Goal: Transaction & Acquisition: Book appointment/travel/reservation

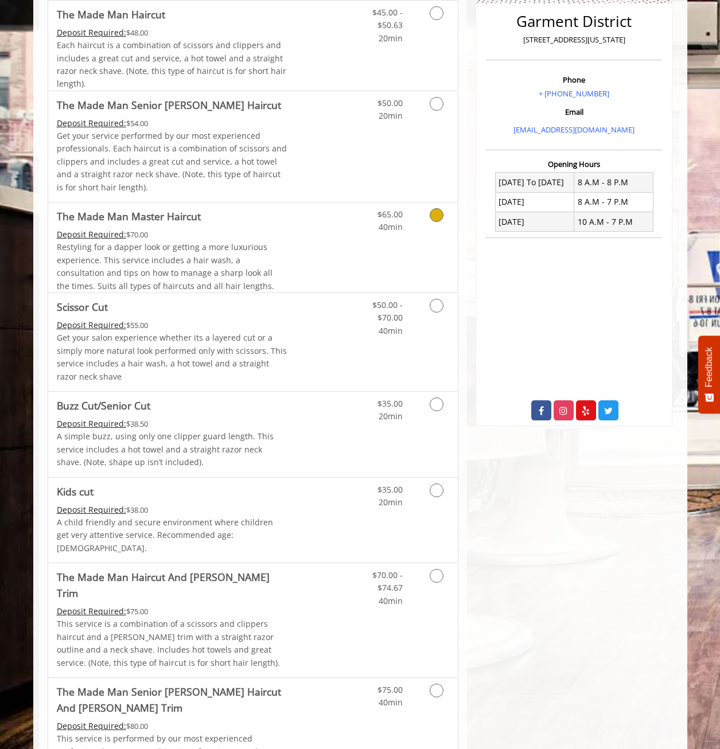
scroll to position [287, 0]
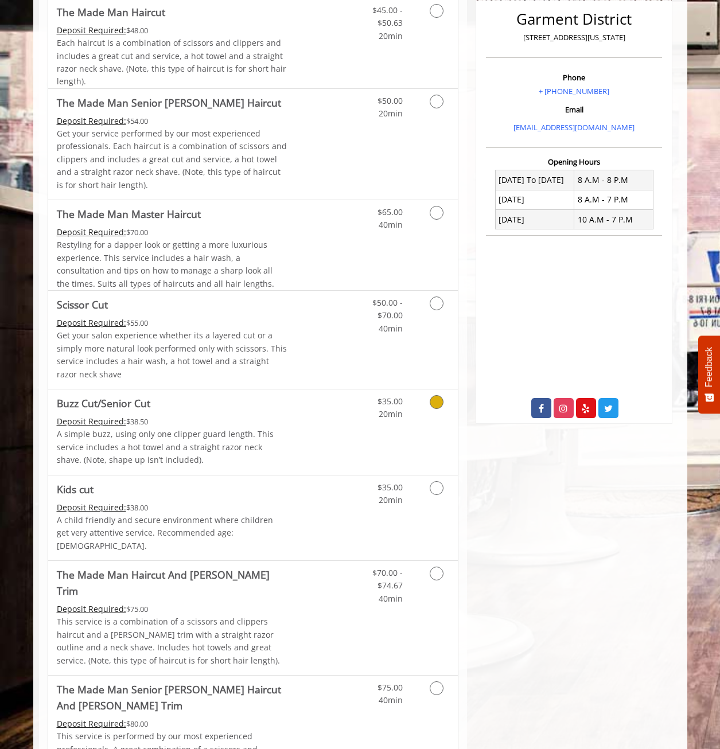
click at [446, 402] on link "Grooming services" at bounding box center [434, 406] width 29 height 32
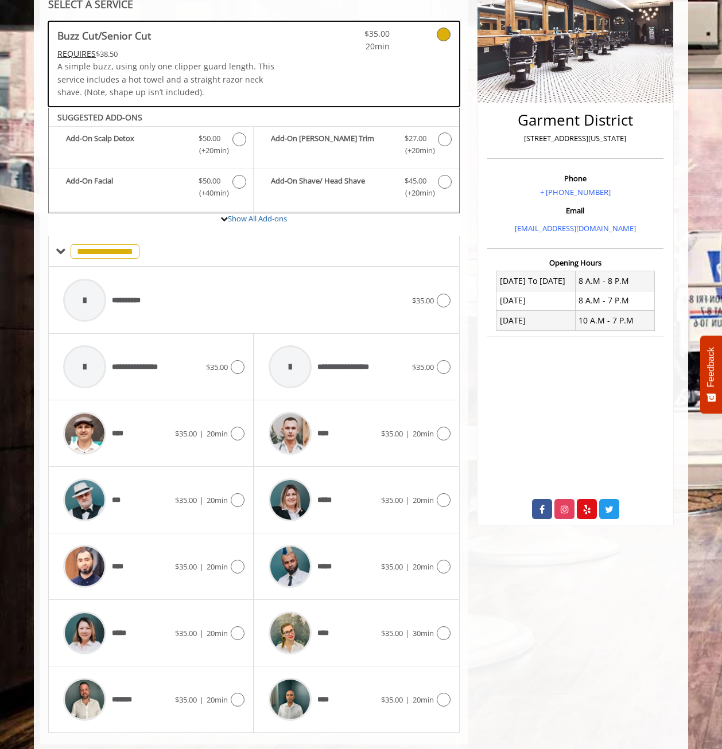
scroll to position [210, 0]
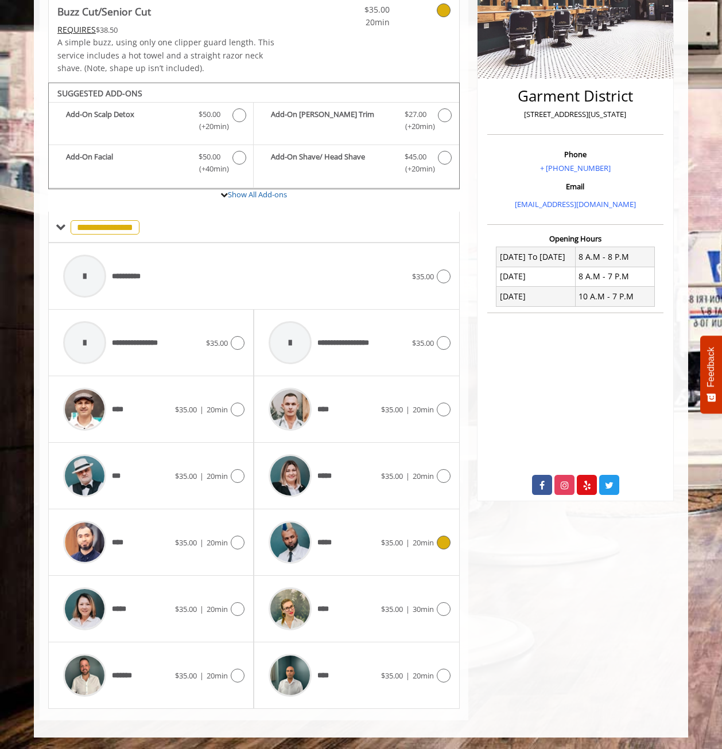
click at [445, 536] on div at bounding box center [442, 543] width 17 height 14
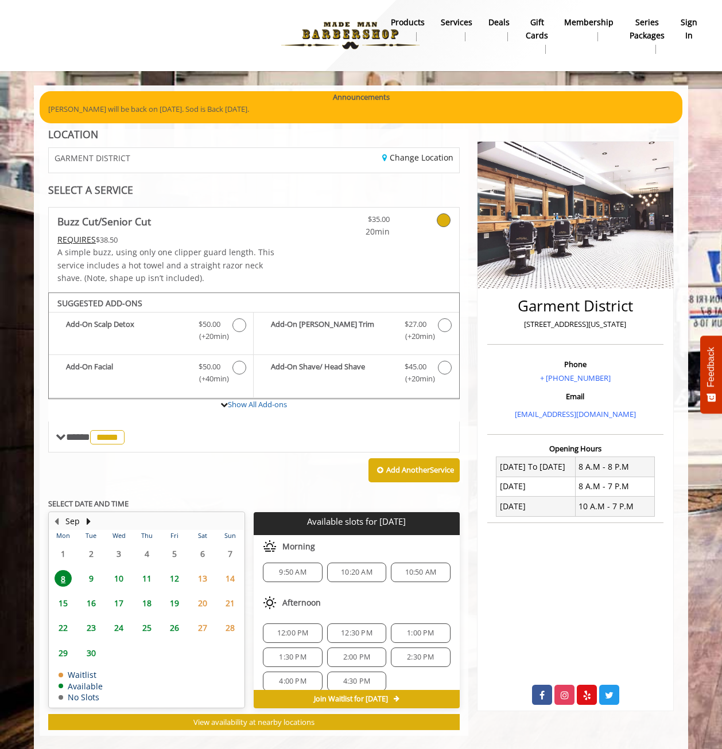
scroll to position [0, 0]
click at [295, 576] on span "9:50 AM" at bounding box center [292, 577] width 27 height 9
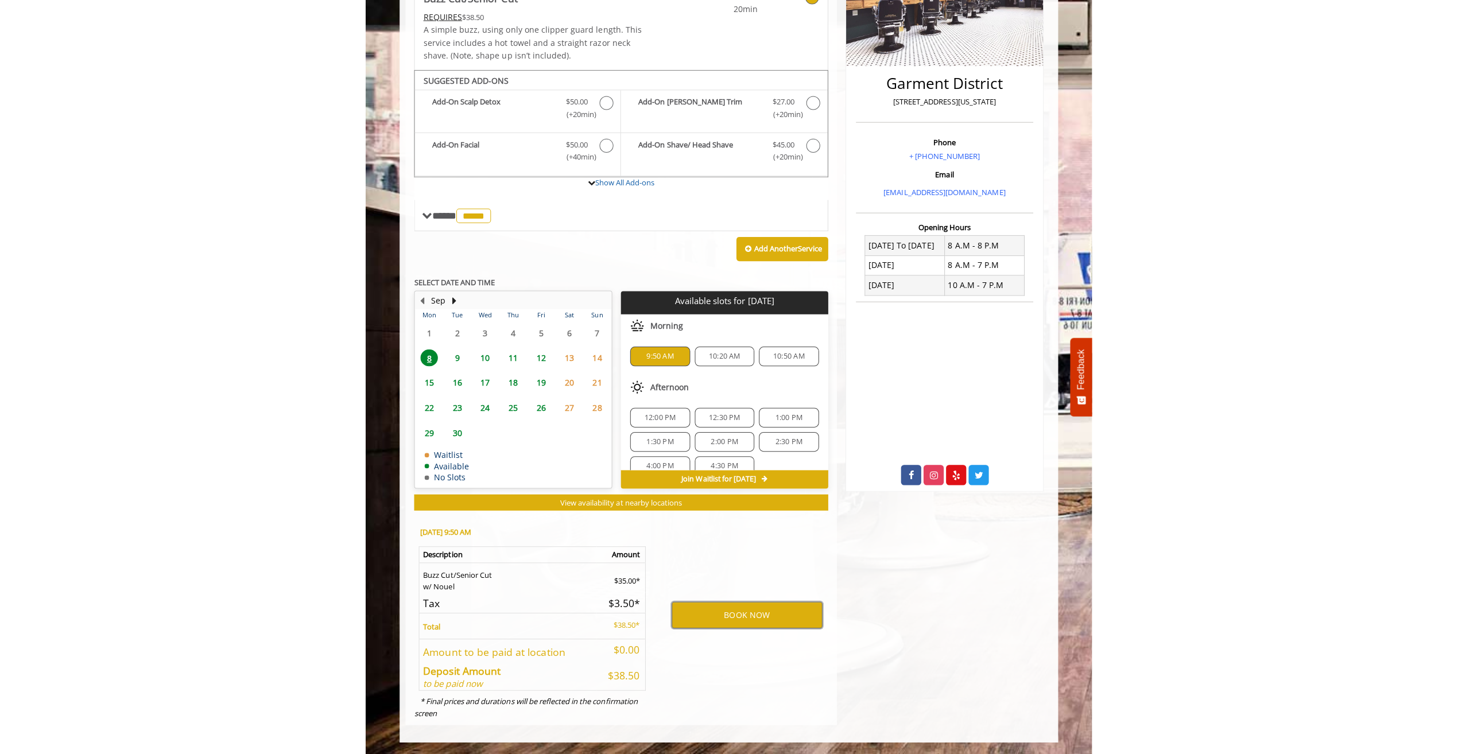
scroll to position [233, 0]
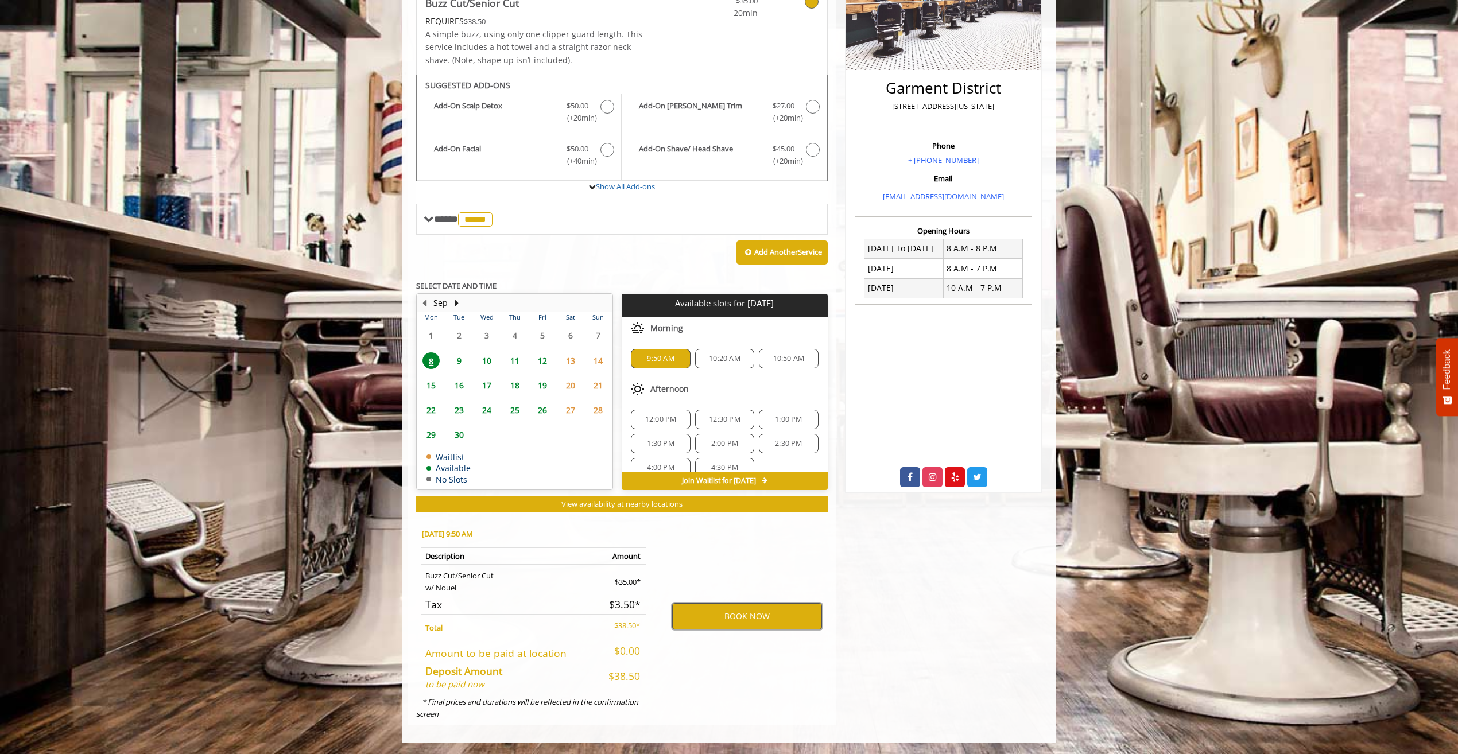
click at [728, 619] on button "BOOK NOW" at bounding box center [747, 616] width 150 height 26
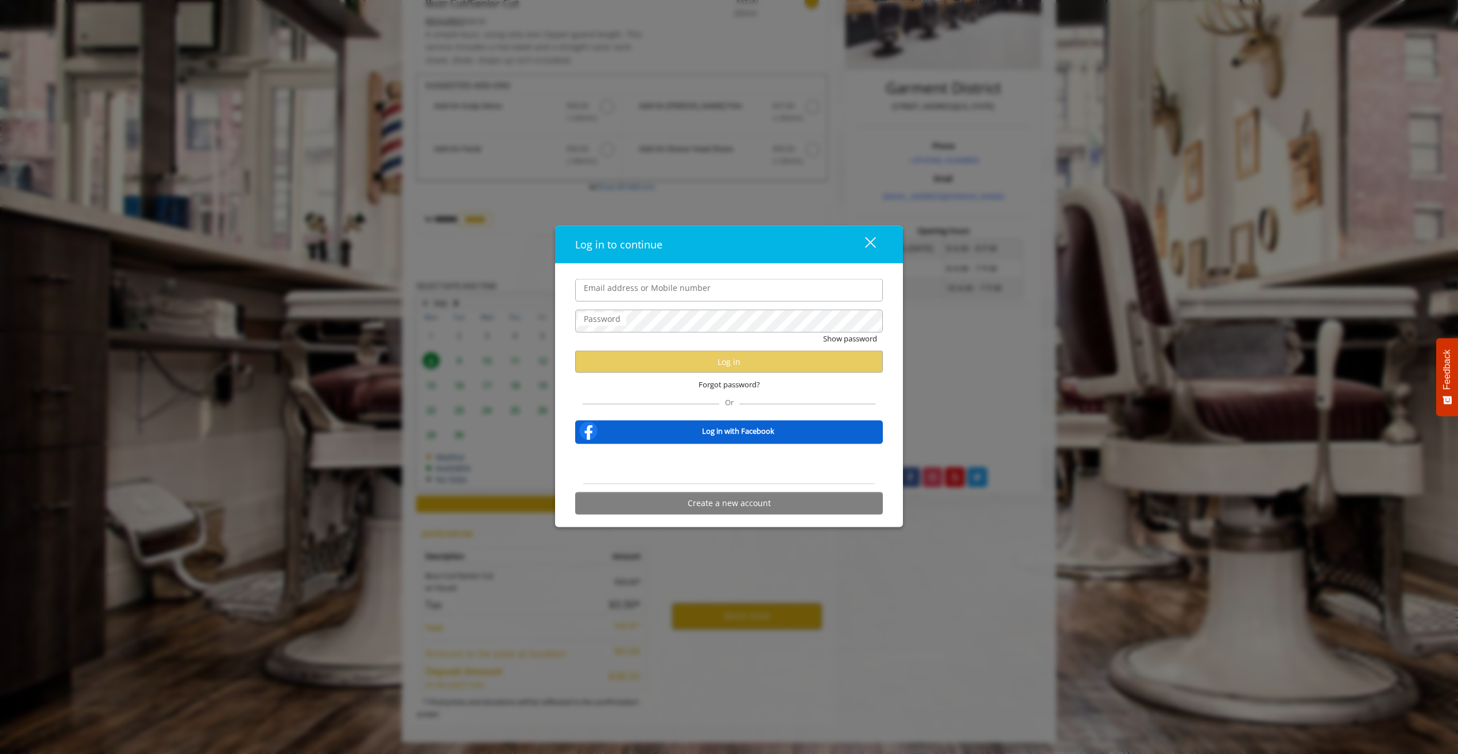
type input "**********"
click at [701, 366] on button "Log in" at bounding box center [729, 362] width 308 height 22
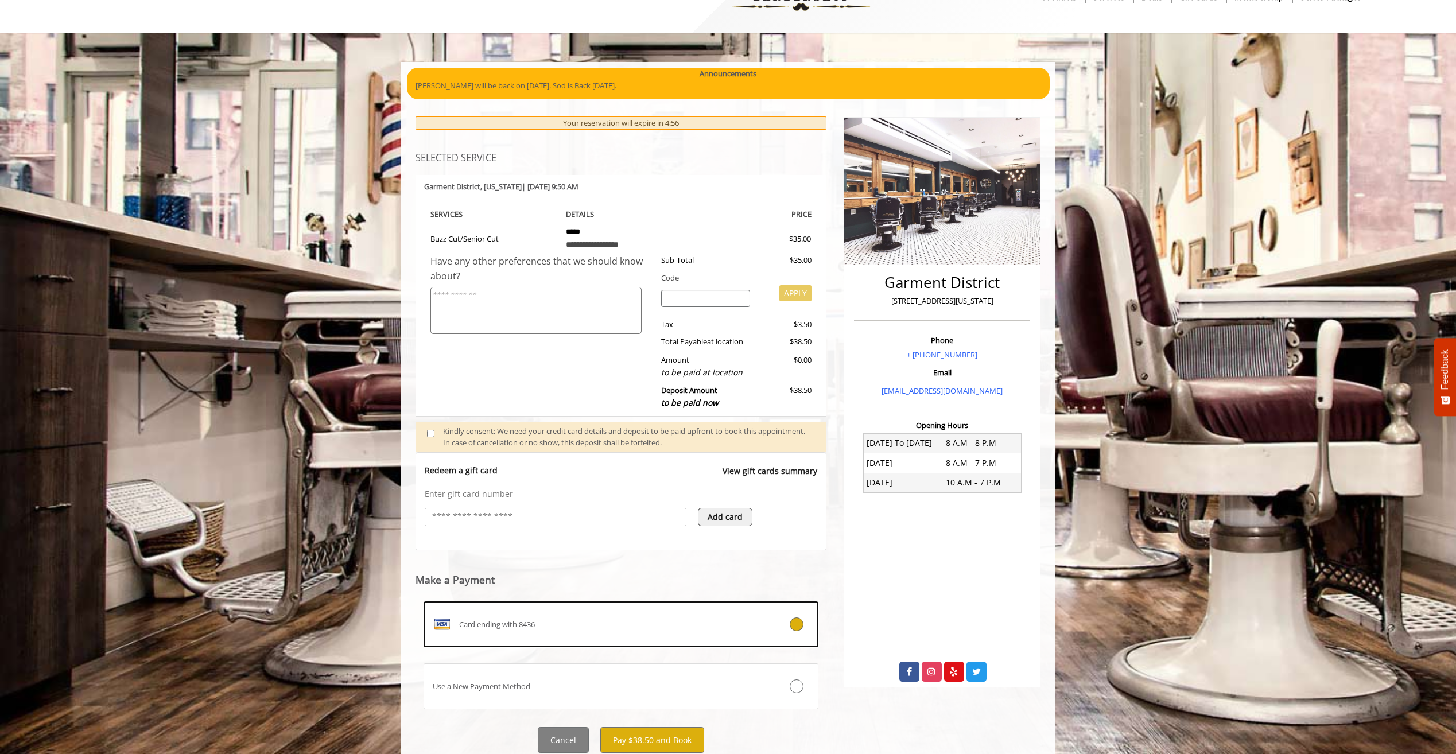
scroll to position [77, 0]
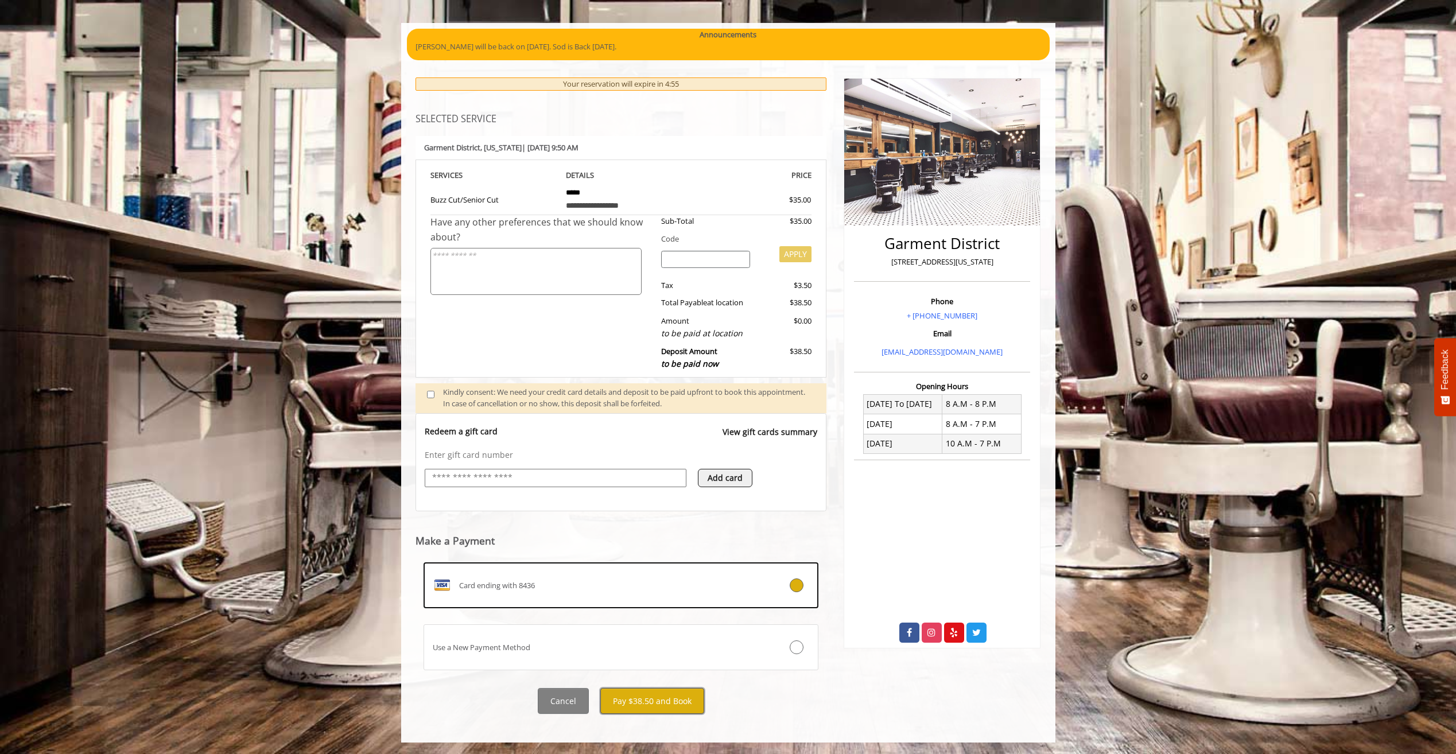
click at [675, 702] on button "Pay $38.50 and Book" at bounding box center [652, 701] width 104 height 26
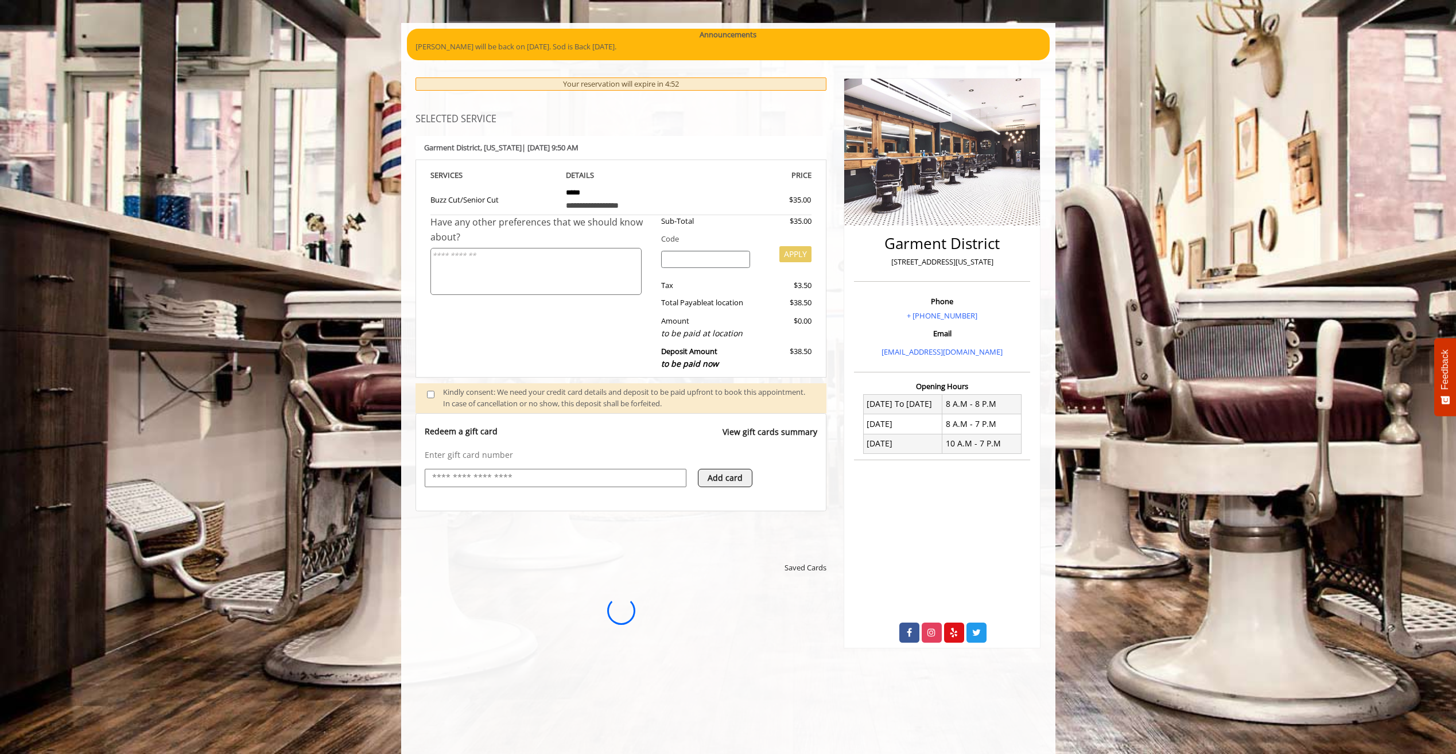
scroll to position [0, 0]
